Goal: Task Accomplishment & Management: Complete application form

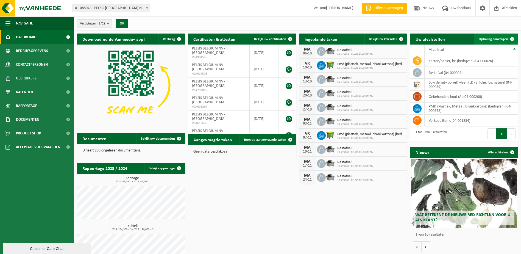
click at [495, 38] on span "Ophaling aanvragen" at bounding box center [493, 39] width 29 height 4
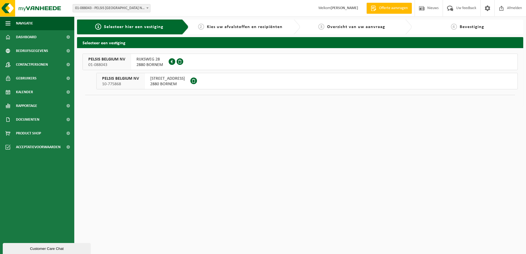
click at [161, 83] on span "2880 BORNEM" at bounding box center [167, 83] width 35 height 5
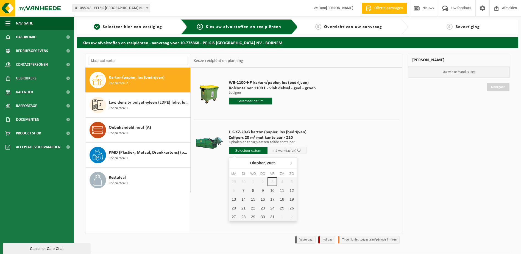
click at [252, 150] on input "text" at bounding box center [248, 150] width 39 height 7
click at [244, 191] on div "7" at bounding box center [244, 190] width 10 height 9
type input "Van 2025-10-07"
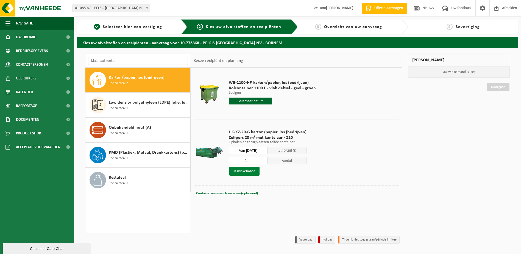
click at [244, 172] on button "In winkelmand" at bounding box center [245, 171] width 30 height 9
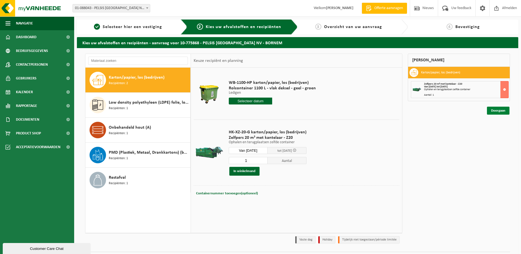
click at [500, 111] on link "Doorgaan" at bounding box center [498, 111] width 23 height 8
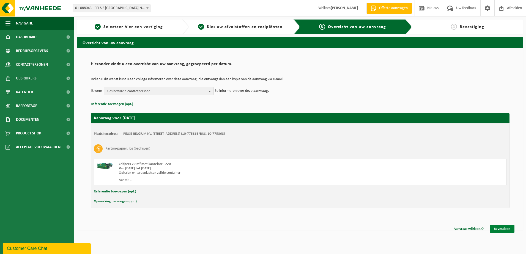
click at [503, 229] on link "Bevestigen" at bounding box center [501, 229] width 25 height 8
